Goal: Find specific page/section: Find specific page/section

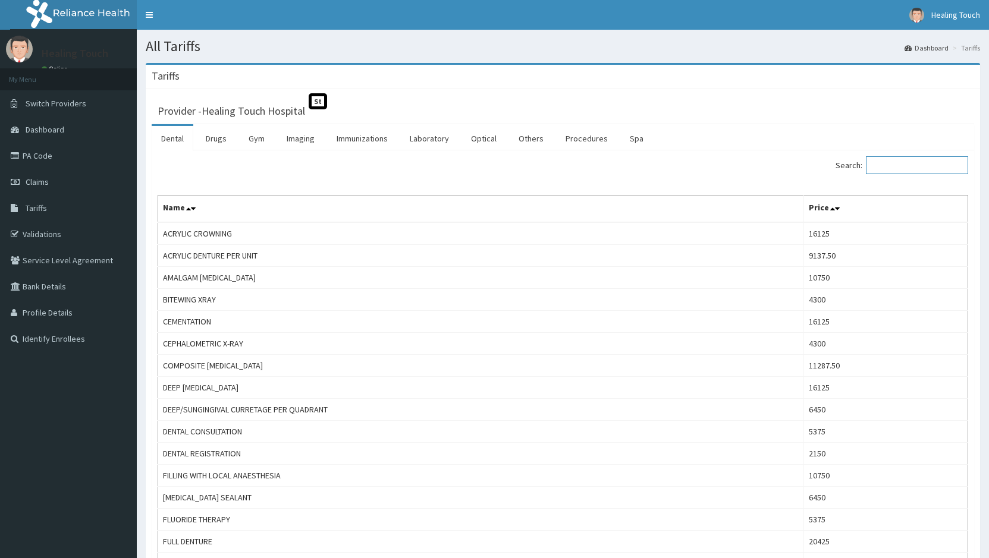
click at [915, 162] on input "Search:" at bounding box center [917, 165] width 102 height 18
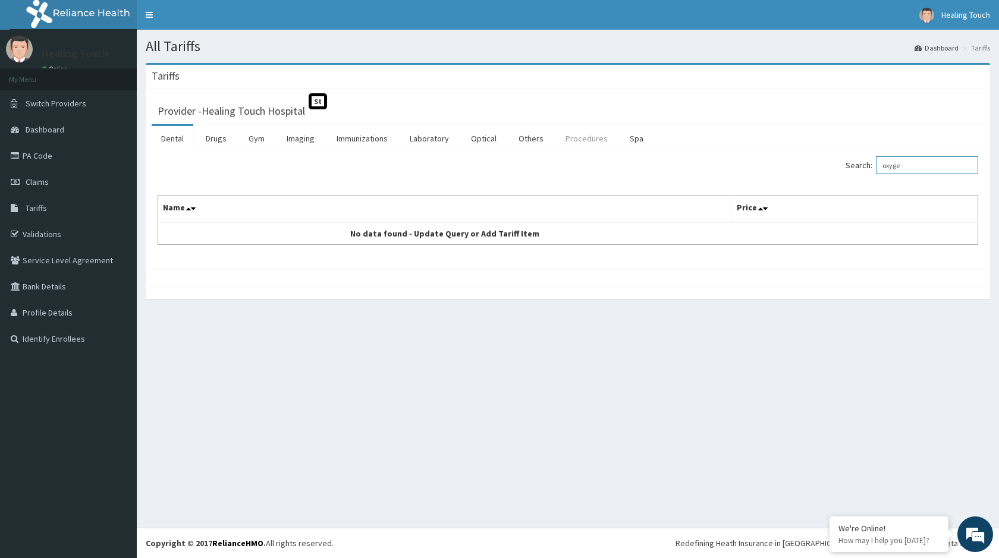
type input "oxyge"
click at [577, 142] on link "Procedures" at bounding box center [586, 138] width 61 height 25
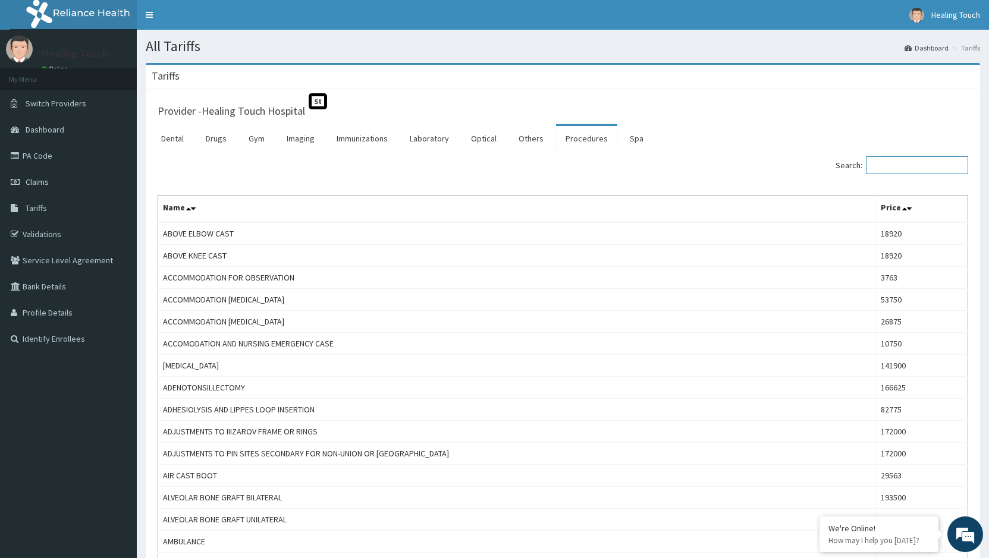
click at [884, 167] on input "Search:" at bounding box center [917, 165] width 102 height 18
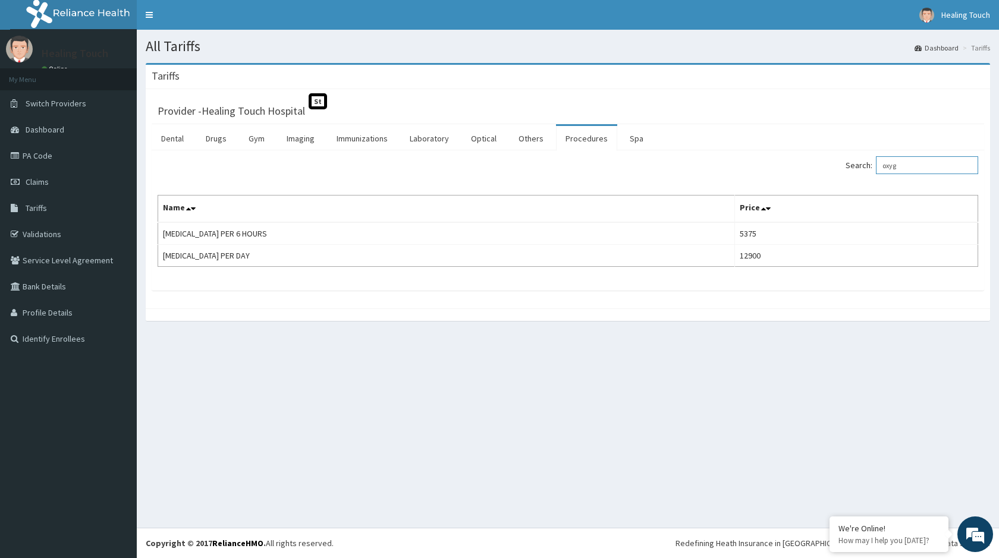
type input "oxyg"
